Goal: Information Seeking & Learning: Learn about a topic

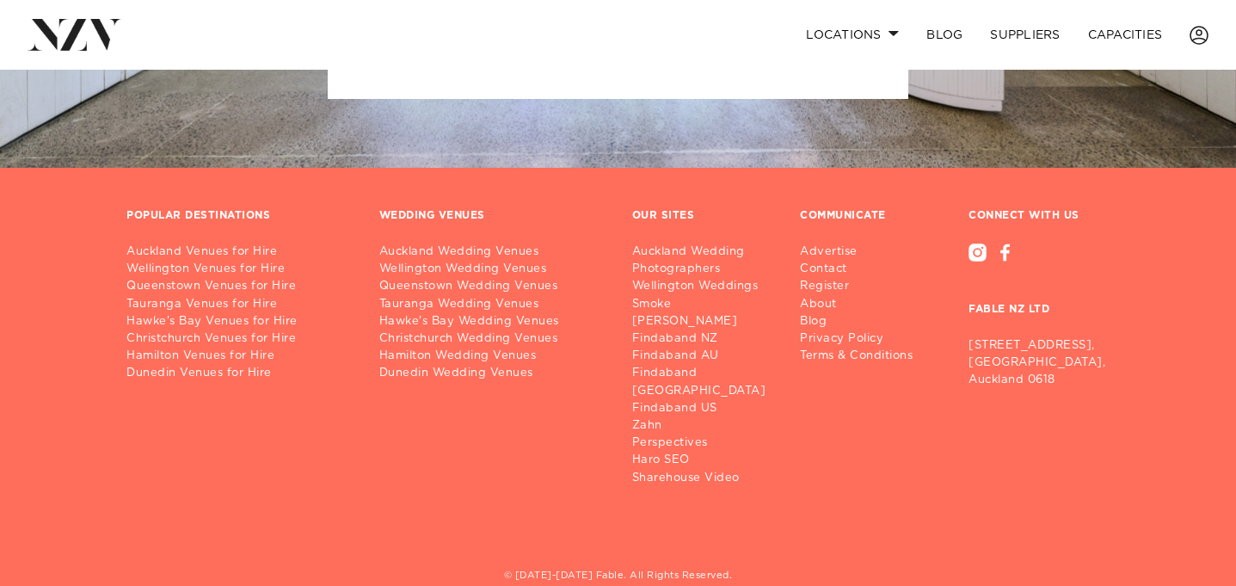
scroll to position [2145, 0]
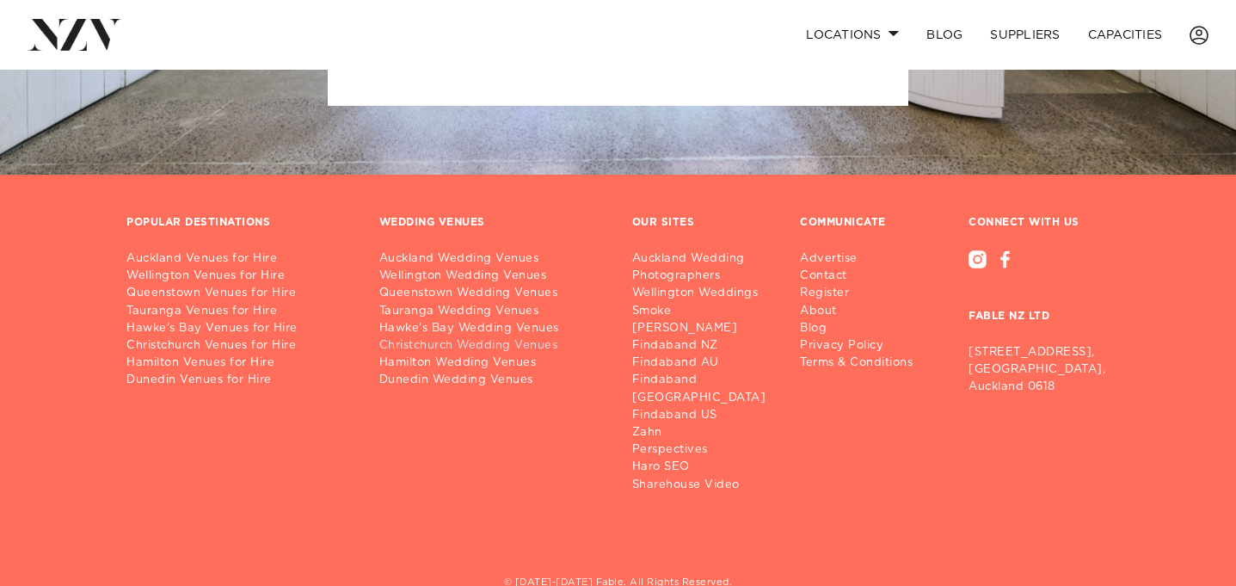
click at [415, 346] on link "Christchurch Wedding Venues" at bounding box center [491, 345] width 225 height 17
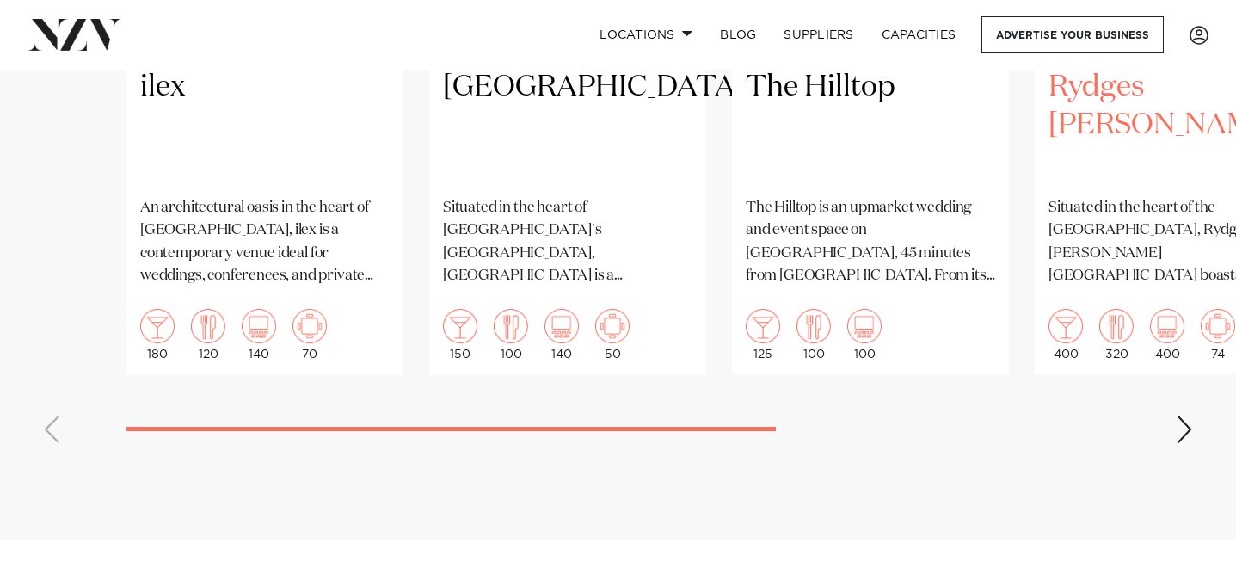
scroll to position [1636, 0]
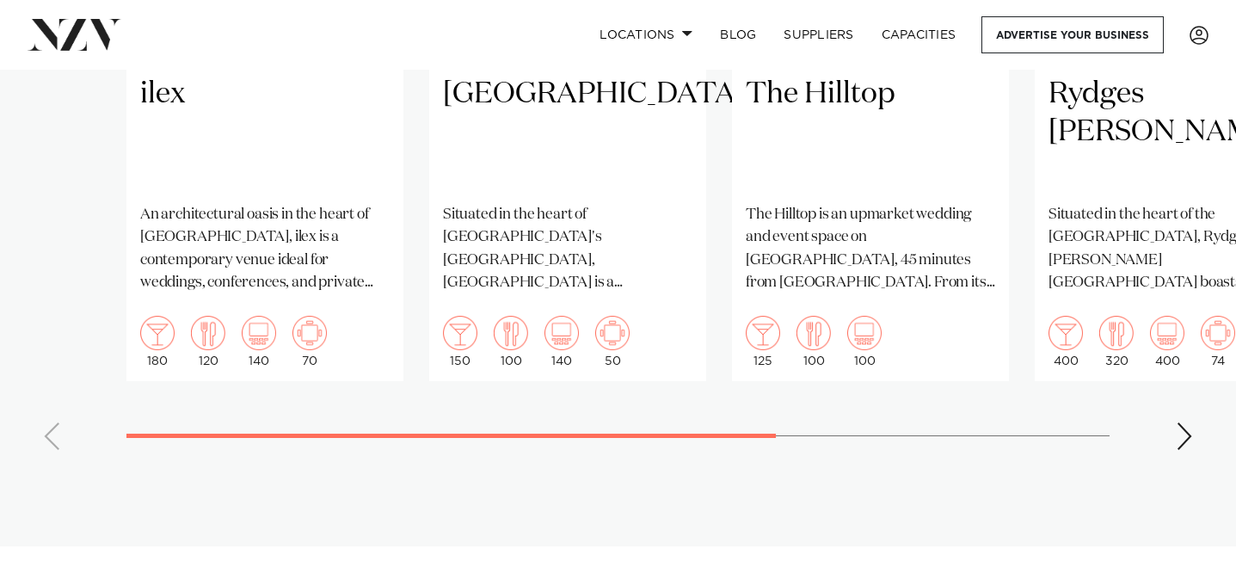
click at [1182, 422] on div "Next slide" at bounding box center [1184, 436] width 17 height 28
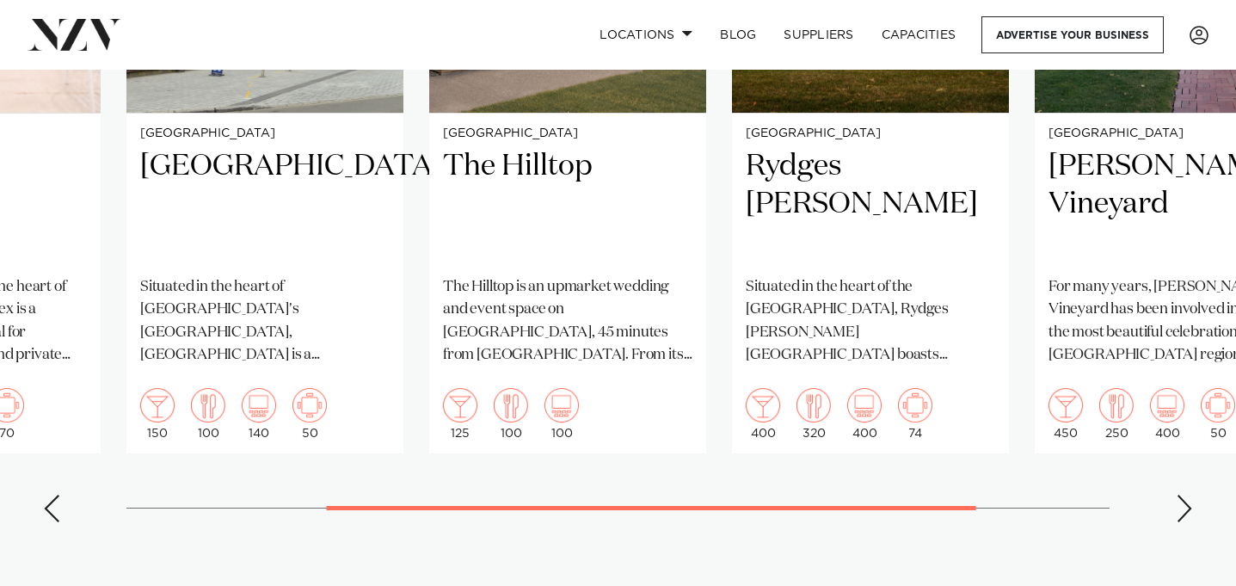
scroll to position [1562, 0]
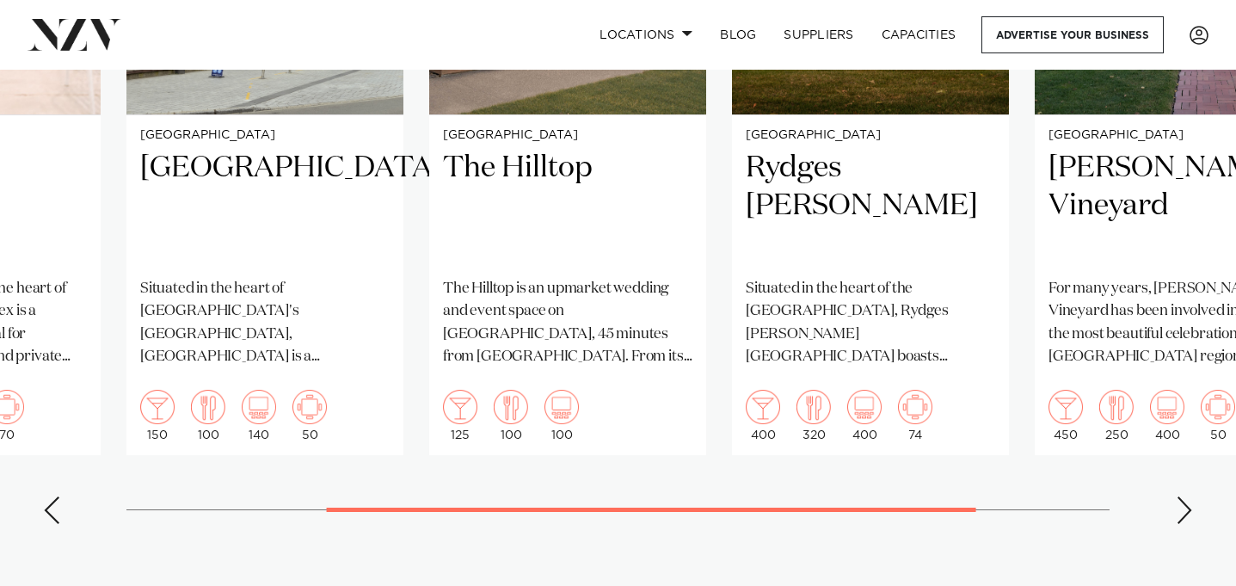
click at [1175, 506] on swiper-container "Christchurch ilex An architectural oasis in the heart of [GEOGRAPHIC_DATA], ile…" at bounding box center [618, 140] width 1236 height 794
click at [1185, 496] on div "Next slide" at bounding box center [1184, 510] width 17 height 28
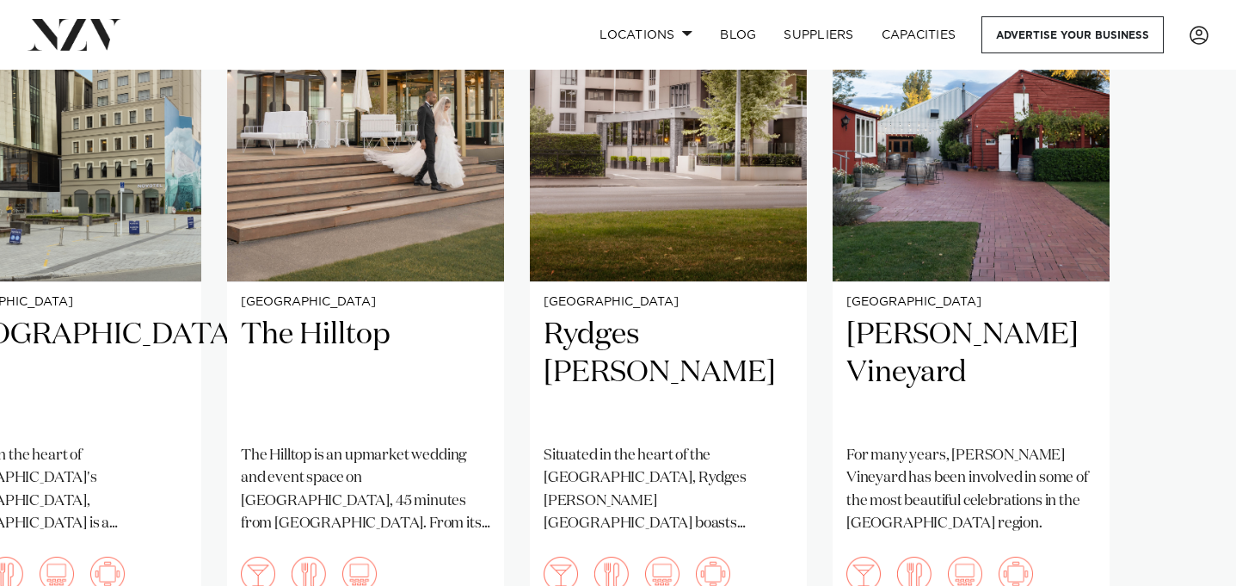
scroll to position [1396, 0]
click at [1194, 278] on swiper-container "Christchurch ilex An architectural oasis in the heart of Christchurch Botanic G…" at bounding box center [618, 306] width 1236 height 794
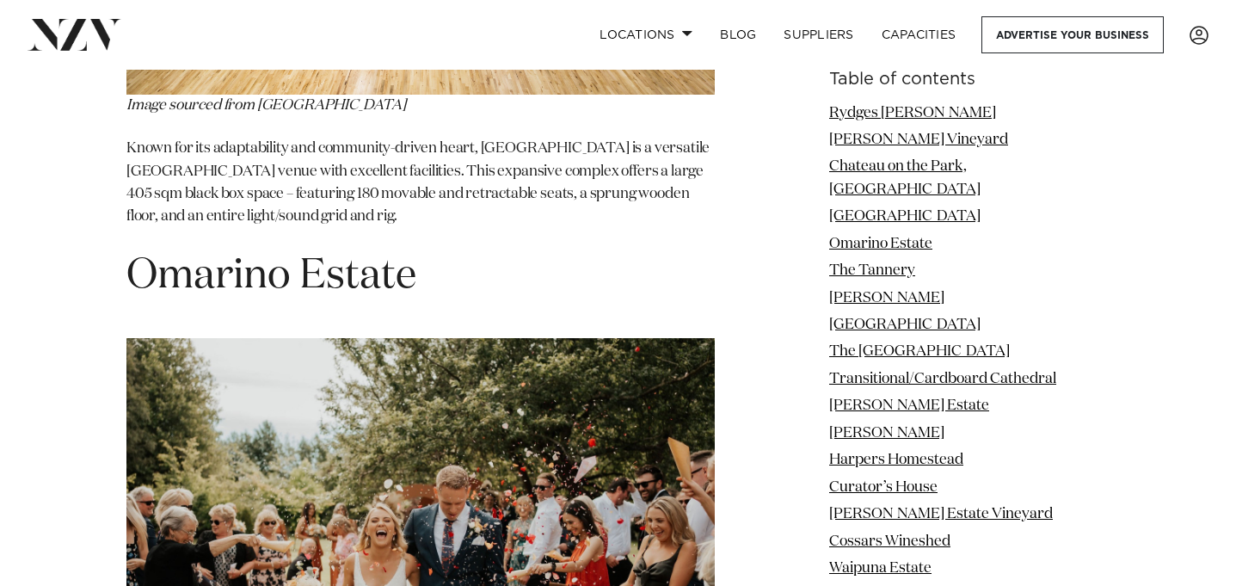
scroll to position [4561, 0]
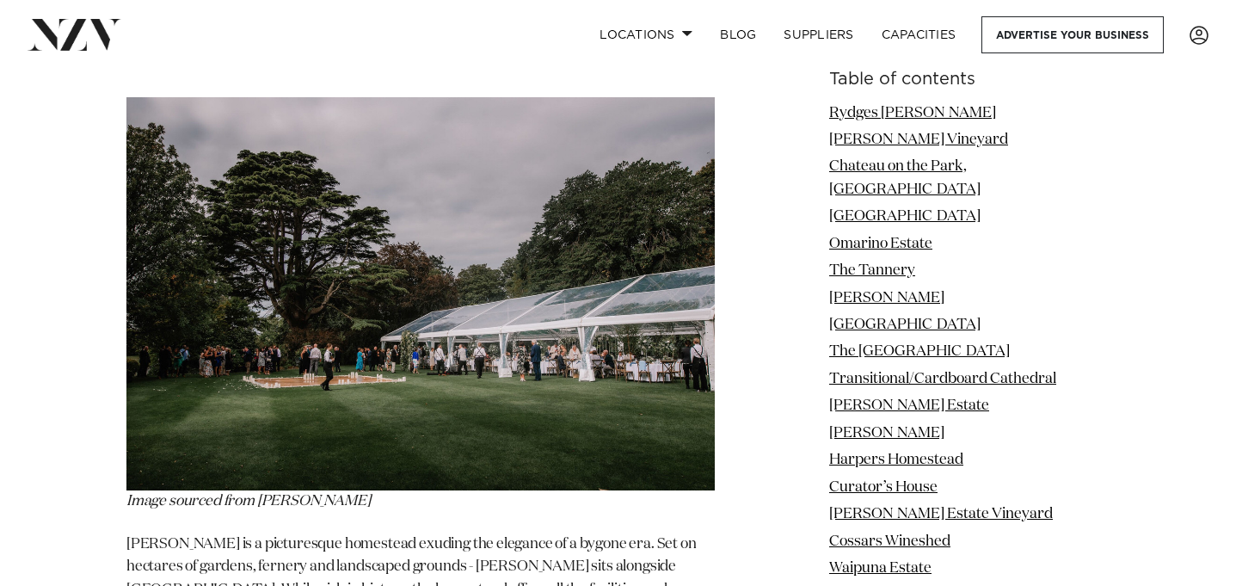
scroll to position [6172, 0]
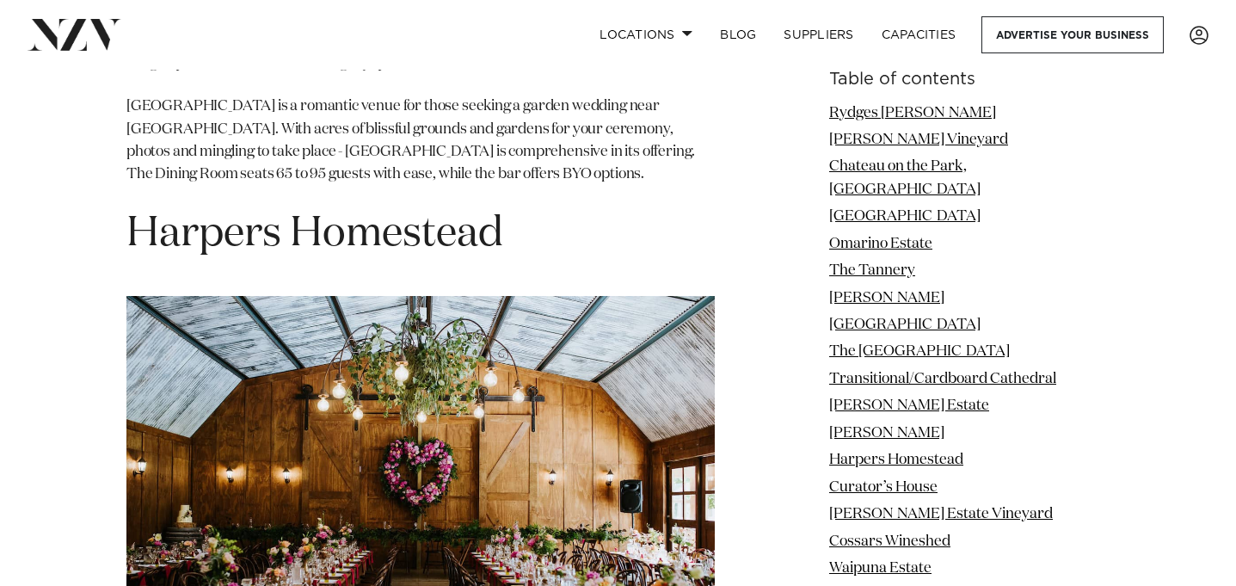
scroll to position [10105, 0]
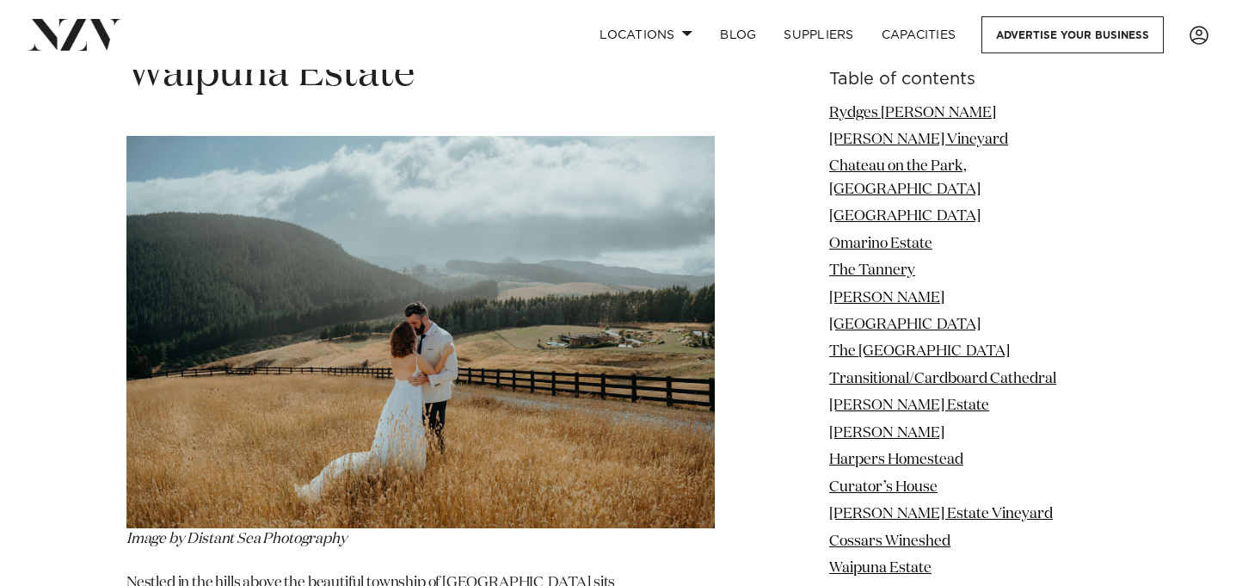
scroll to position [12893, 0]
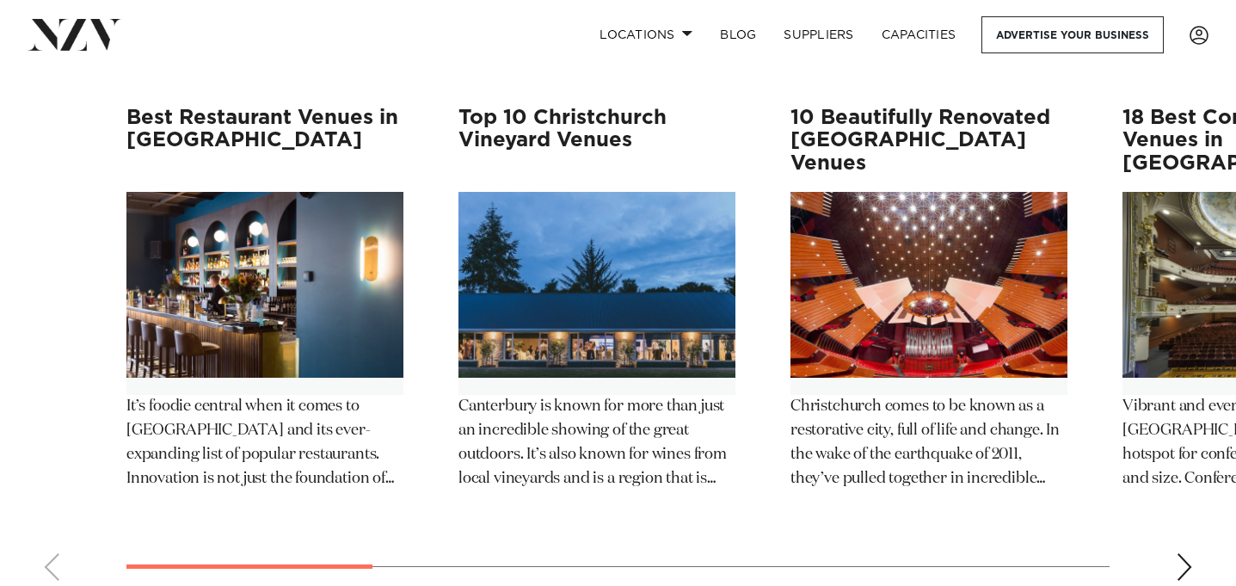
scroll to position [16357, 0]
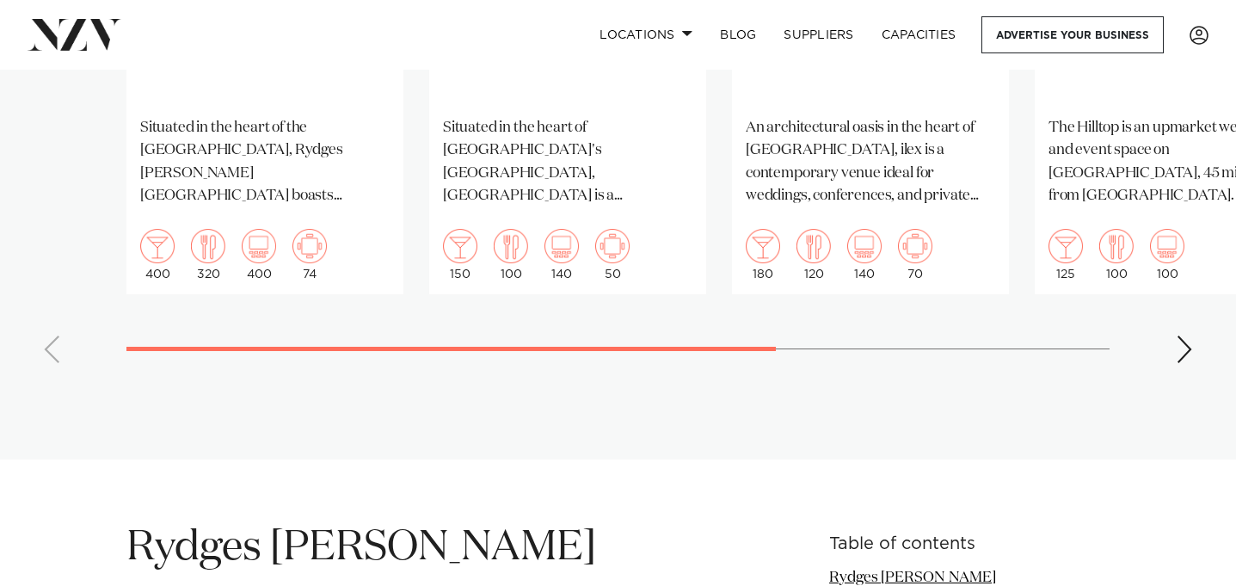
scroll to position [1901, 0]
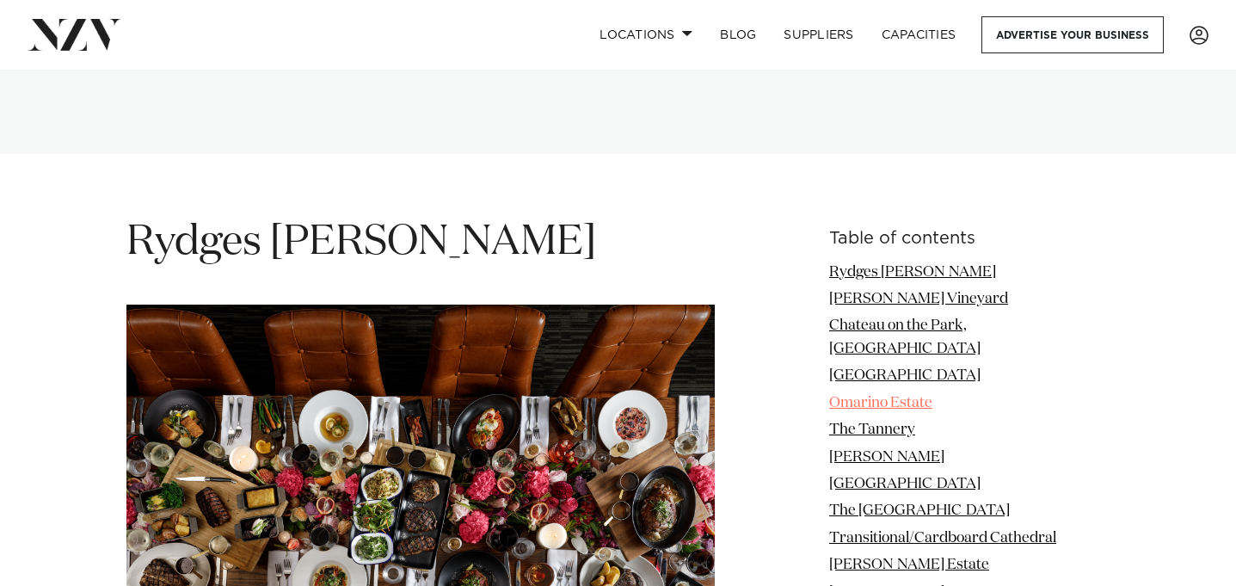
click at [923, 396] on link "Omarino Estate" at bounding box center [880, 403] width 103 height 15
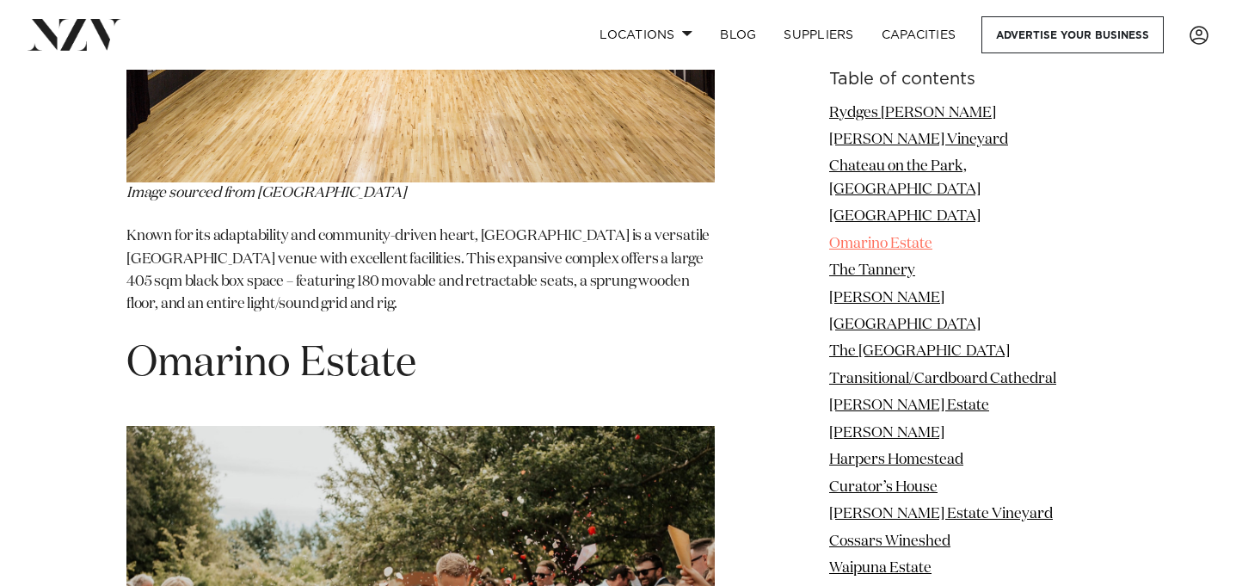
scroll to position [4649, 0]
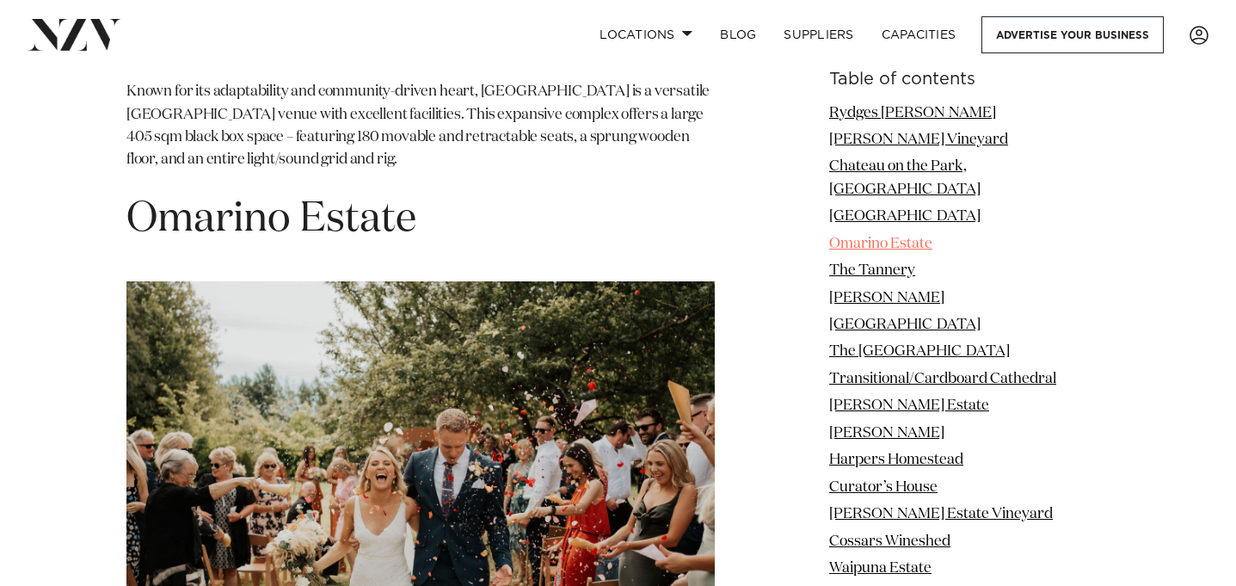
click at [914, 236] on link "Omarino Estate" at bounding box center [880, 243] width 103 height 15
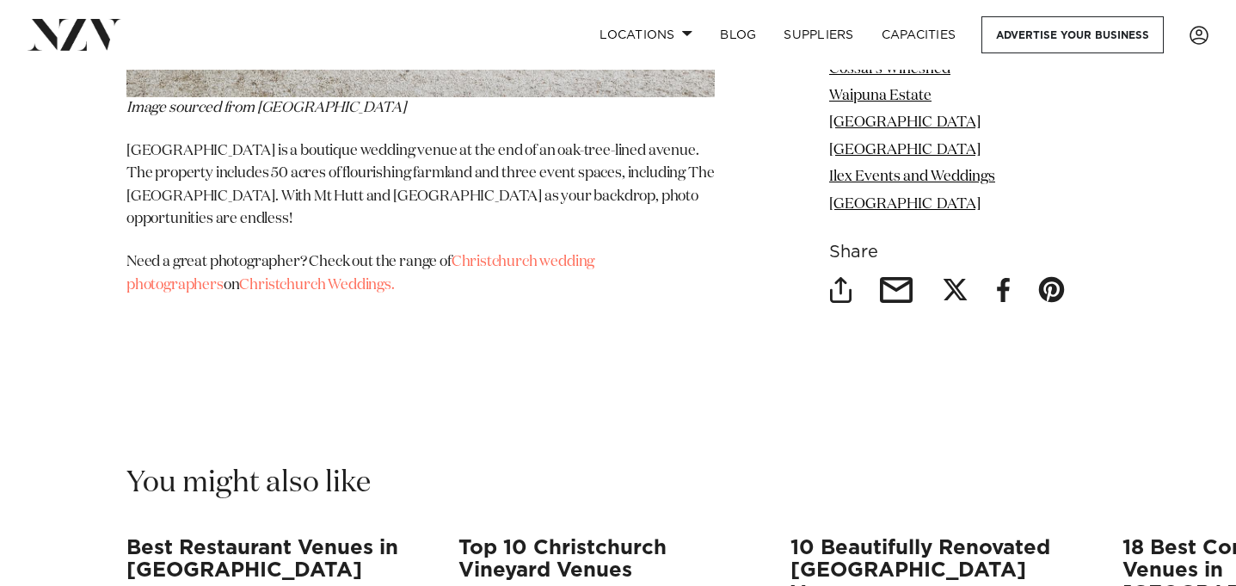
scroll to position [15986, 0]
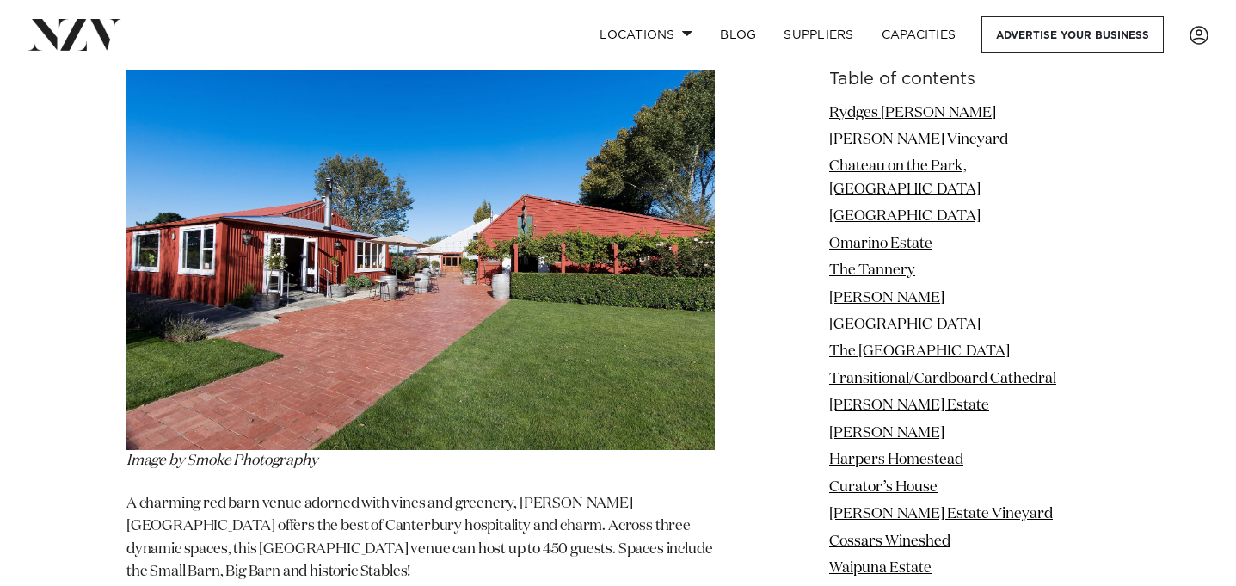
scroll to position [2570, 0]
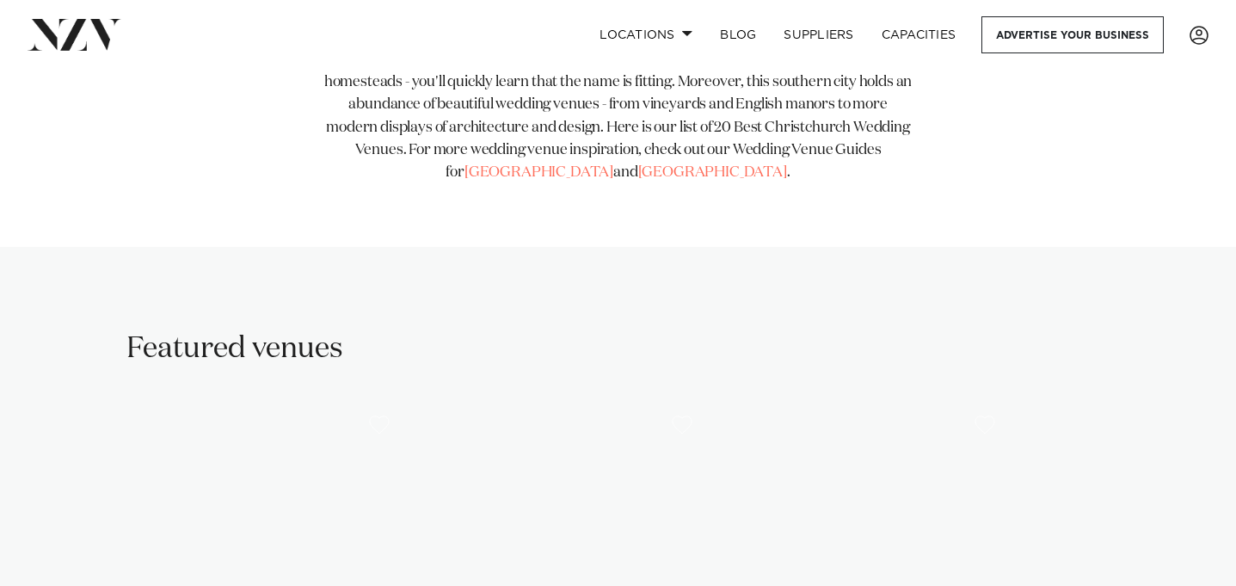
scroll to position [1092, 0]
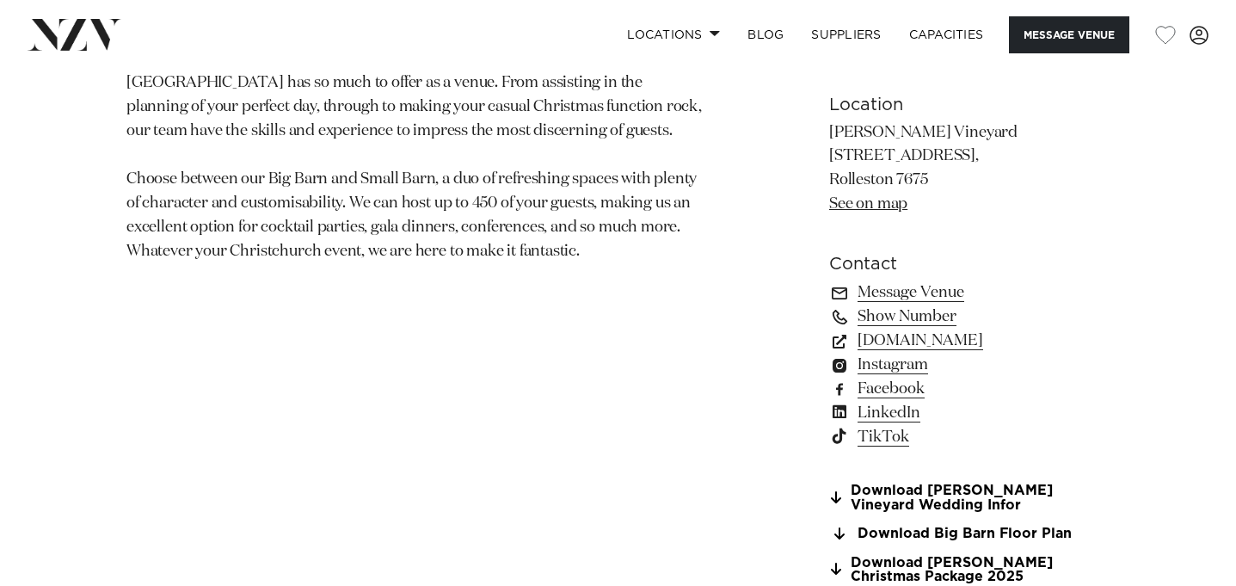
scroll to position [1119, 0]
click at [1004, 345] on link "[DOMAIN_NAME]" at bounding box center [969, 342] width 280 height 24
